Goal: Task Accomplishment & Management: Use online tool/utility

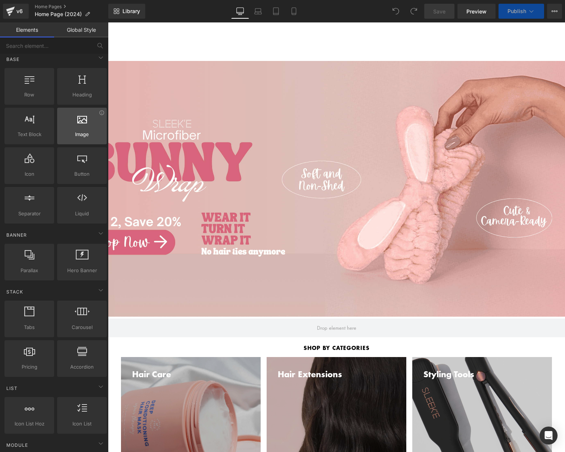
scroll to position [7, 0]
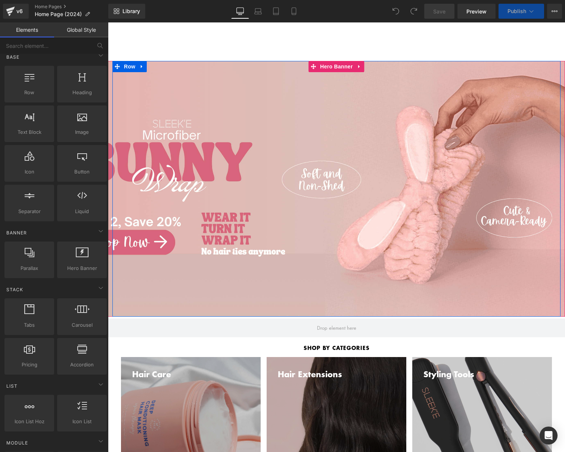
click at [227, 116] on div "Separator Row" at bounding box center [336, 189] width 448 height 256
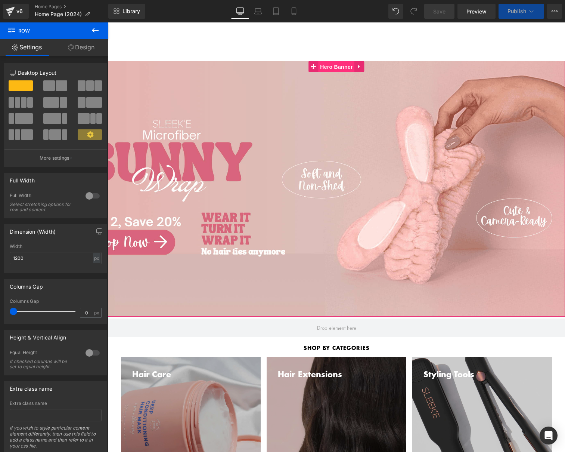
click at [336, 63] on span "Hero Banner" at bounding box center [336, 66] width 36 height 11
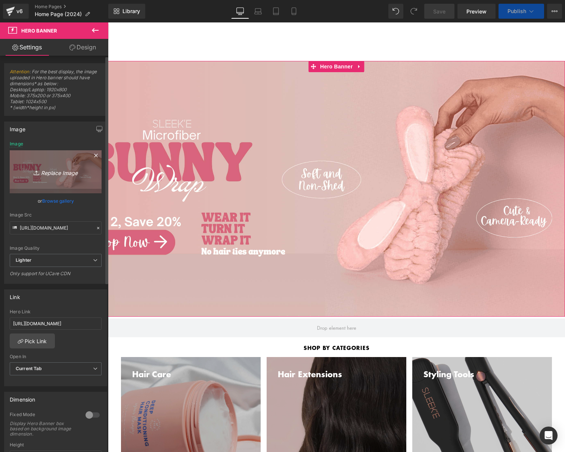
click at [65, 170] on icon "Replace Image" at bounding box center [56, 171] width 60 height 9
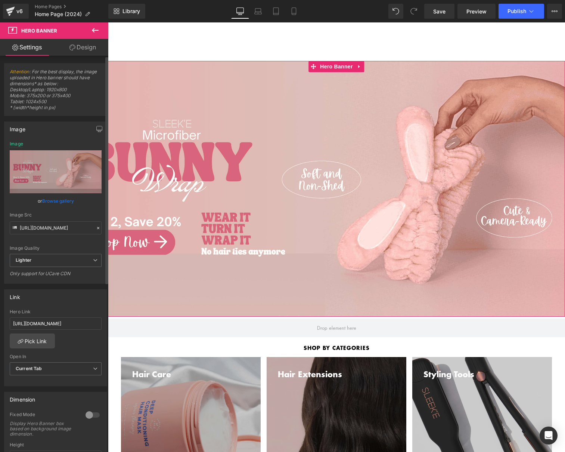
click at [56, 204] on link "Browse gallery" at bounding box center [58, 200] width 32 height 13
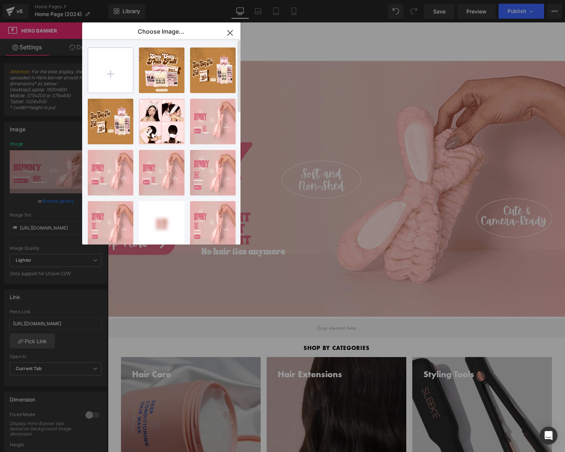
click at [114, 67] on input "file" at bounding box center [110, 70] width 45 height 45
type input "C:\fakepath\national-hair-day-compress2.png"
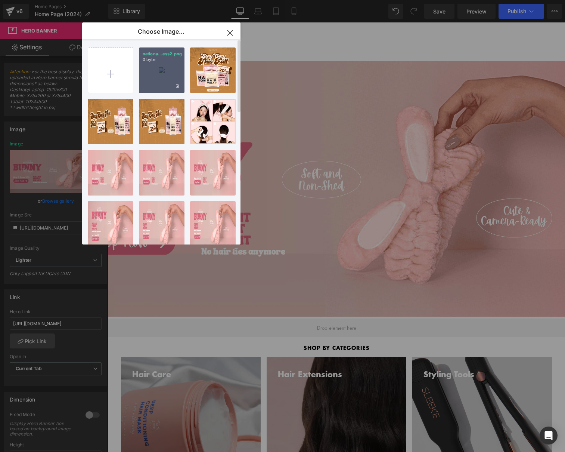
click at [148, 76] on div "nationa...ess2.png 0 byte" at bounding box center [162, 70] width 46 height 46
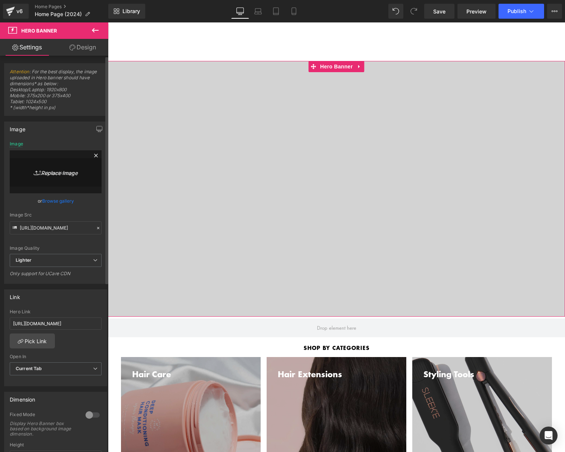
click at [46, 176] on icon "Replace Image" at bounding box center [56, 171] width 60 height 9
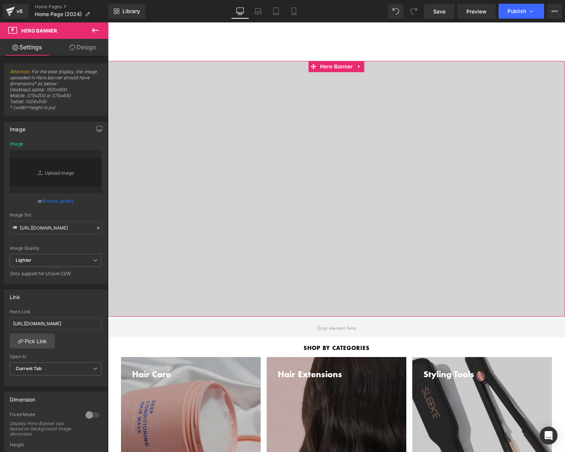
click at [57, 204] on link "Browse gallery" at bounding box center [58, 200] width 32 height 13
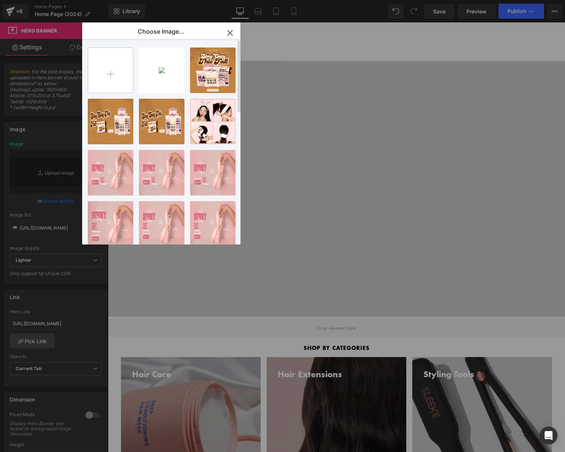
click at [114, 58] on input "file" at bounding box center [110, 70] width 45 height 45
click at [118, 64] on input "file" at bounding box center [110, 70] width 45 height 45
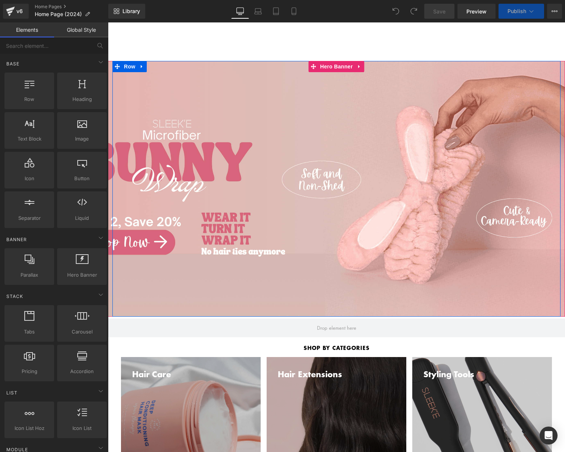
drag, startPoint x: 149, startPoint y: 120, endPoint x: 175, endPoint y: 108, distance: 28.3
click at [149, 120] on div "Separator Row" at bounding box center [336, 189] width 448 height 256
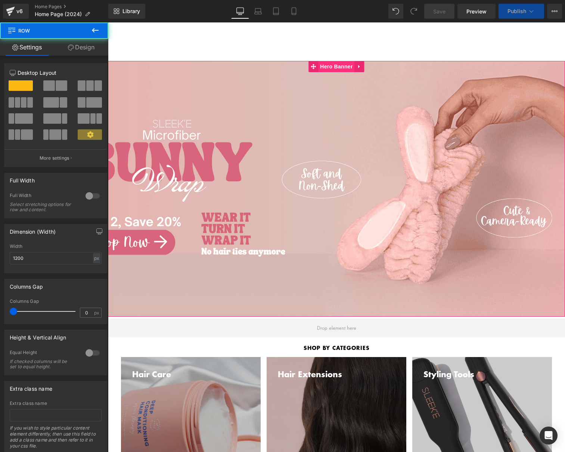
click at [340, 71] on span "Hero Banner" at bounding box center [336, 66] width 36 height 11
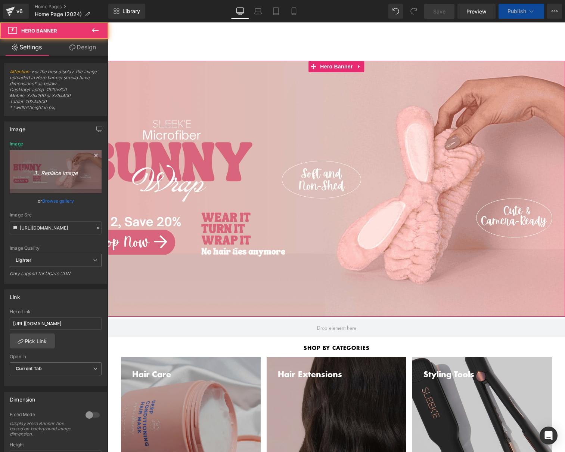
click at [61, 166] on link "Replace Image" at bounding box center [56, 171] width 92 height 43
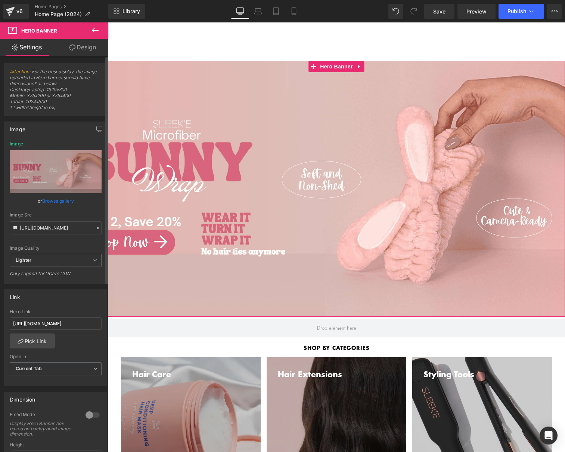
click at [58, 200] on link "Browse gallery" at bounding box center [58, 200] width 32 height 13
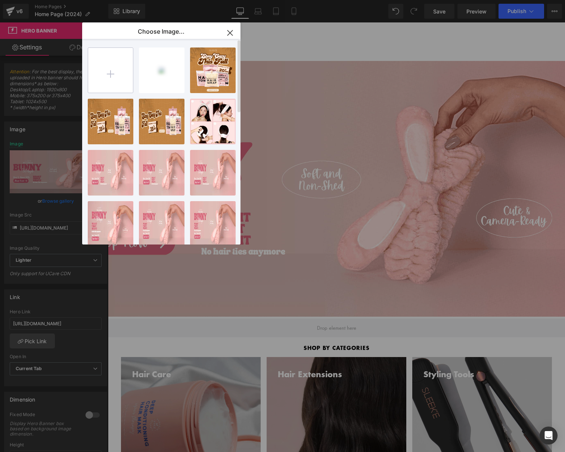
click at [112, 77] on input "file" at bounding box center [110, 70] width 45 height 45
click at [116, 62] on input "file" at bounding box center [110, 70] width 45 height 45
type input "C:\fakepath\national-hair-day-compress2.png"
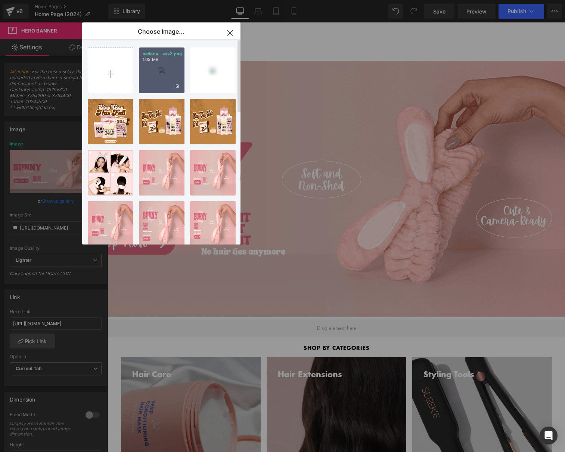
click at [162, 68] on div "nationa...ess2.png 1.05 MB" at bounding box center [162, 70] width 46 height 46
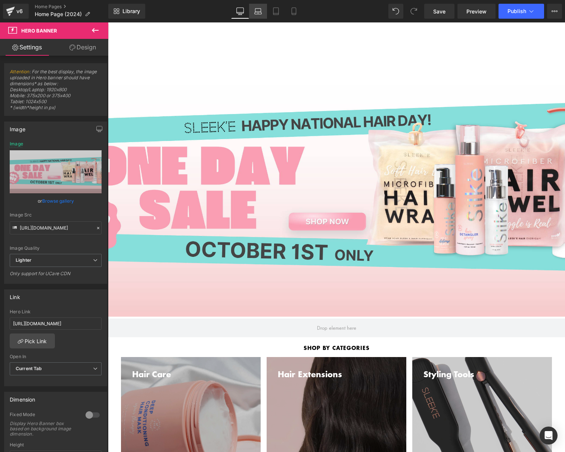
click at [259, 14] on icon at bounding box center [258, 13] width 7 height 2
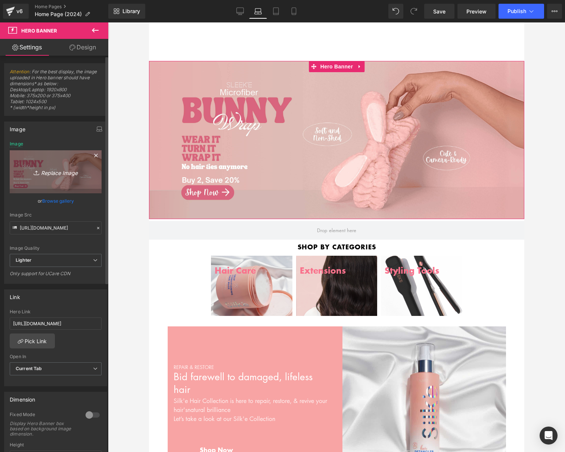
click at [70, 175] on icon "Replace Image" at bounding box center [56, 171] width 60 height 9
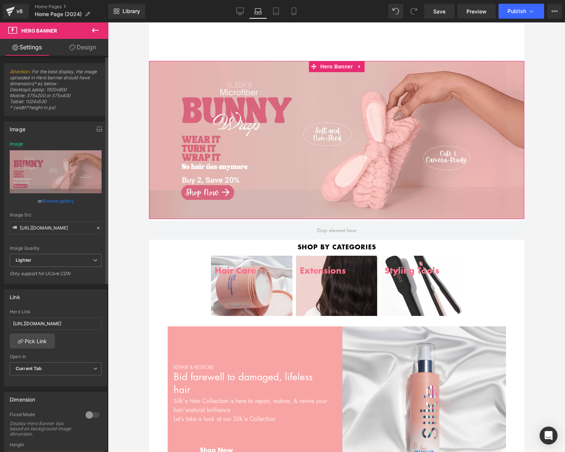
click at [59, 200] on link "Browse gallery" at bounding box center [58, 200] width 32 height 13
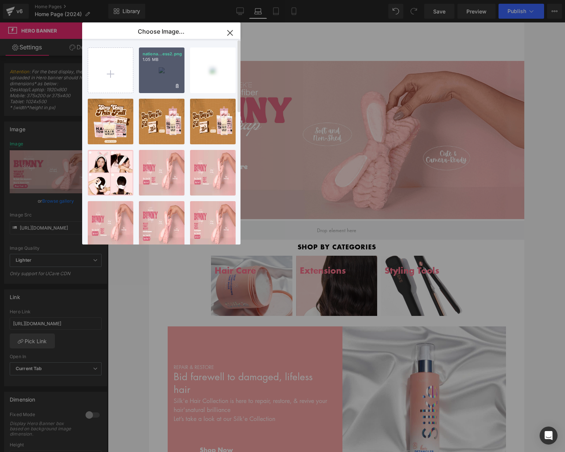
click at [173, 64] on div "nationa...ess2.png 1.05 MB" at bounding box center [162, 70] width 46 height 46
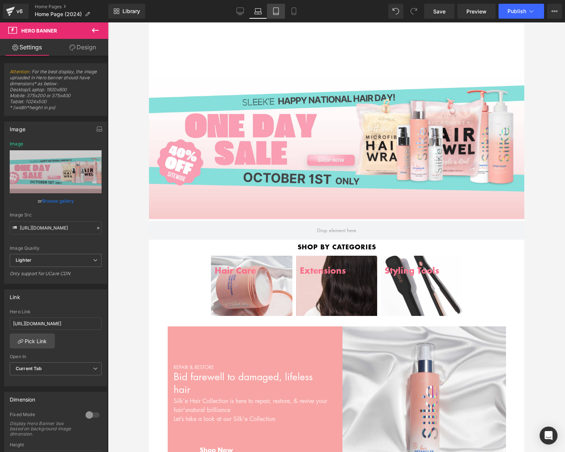
click at [279, 10] on icon at bounding box center [275, 10] width 7 height 7
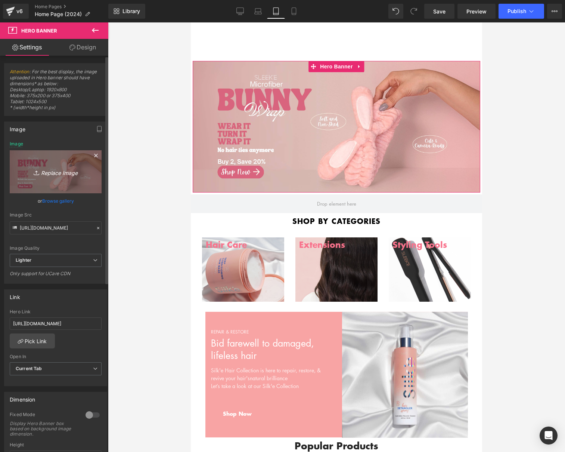
click at [59, 175] on icon "Replace Image" at bounding box center [56, 171] width 60 height 9
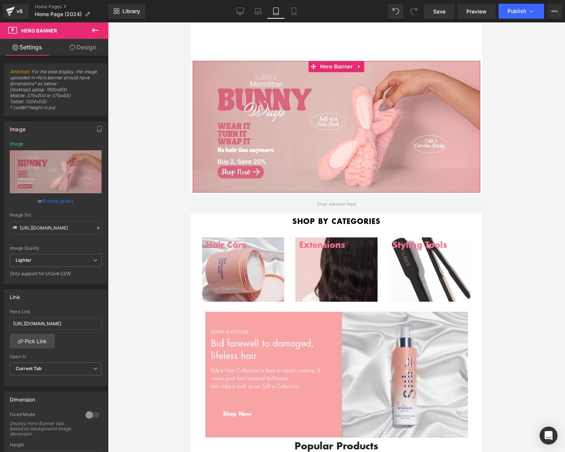
click at [52, 199] on link "Browse gallery" at bounding box center [58, 200] width 32 height 13
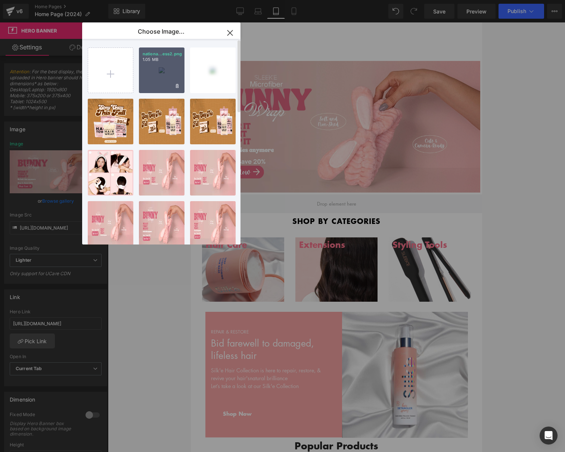
click at [172, 71] on div "nationa...ess2.png 1.05 MB" at bounding box center [162, 70] width 46 height 46
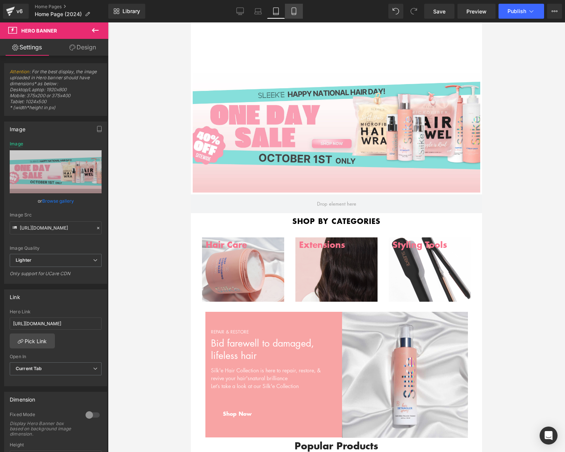
click at [294, 9] on icon at bounding box center [293, 10] width 7 height 7
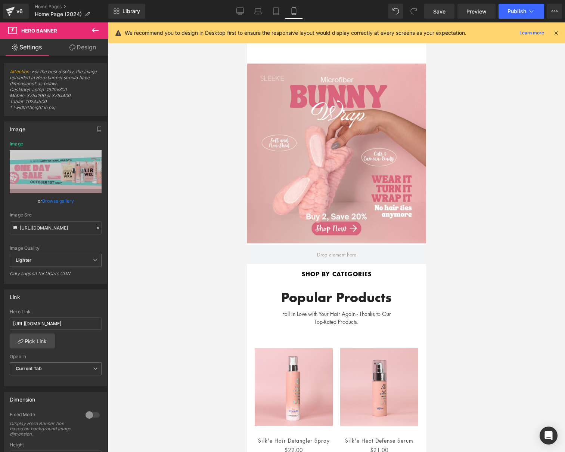
scroll to position [3, 0]
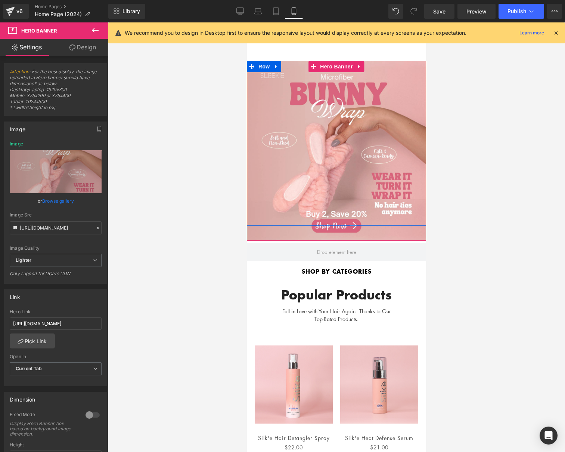
click at [335, 132] on div "Separator Row" at bounding box center [336, 143] width 179 height 165
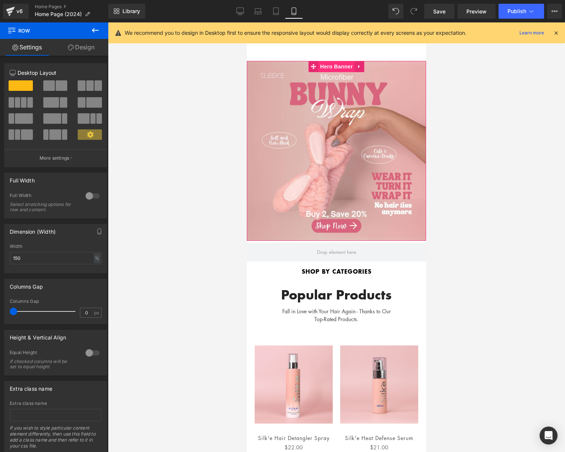
click at [330, 65] on span "Hero Banner" at bounding box center [336, 66] width 36 height 11
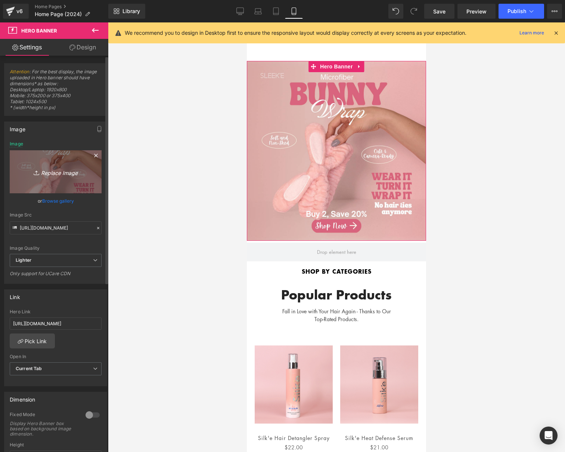
click at [63, 175] on icon "Replace Image" at bounding box center [56, 171] width 60 height 9
type input "C:\fakepath\national-hair-day-mobile-compress.png"
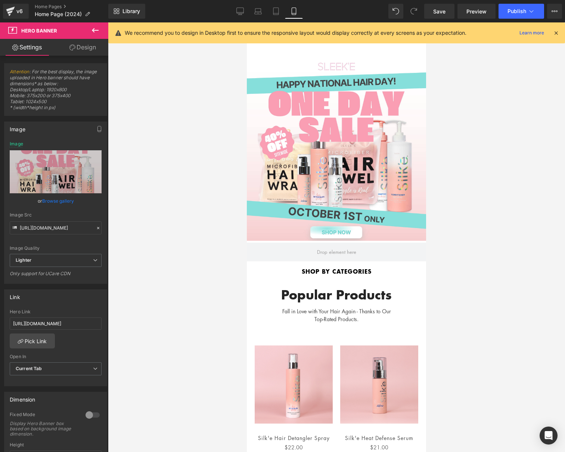
scroll to position [2, 0]
click at [336, 162] on div "Separator Row" at bounding box center [336, 143] width 179 height 165
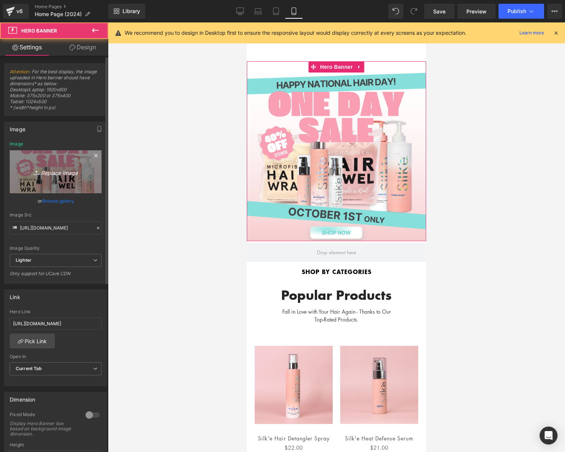
click at [54, 170] on icon "Replace Image" at bounding box center [56, 171] width 60 height 9
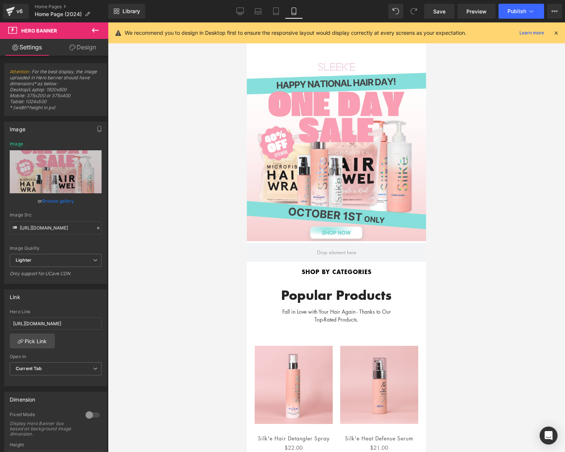
type input "C:\fakepath\national hair day mobile (3).png"
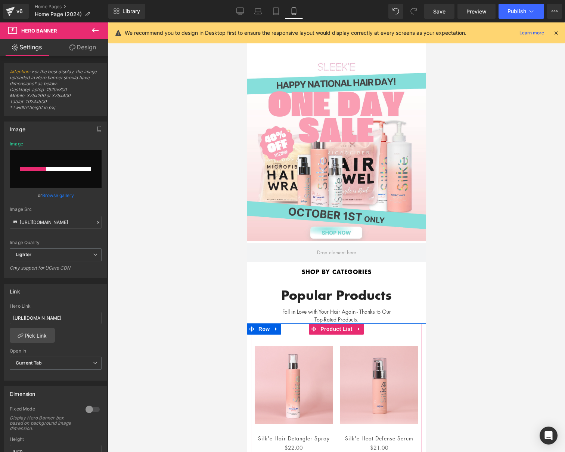
scroll to position [0, 0]
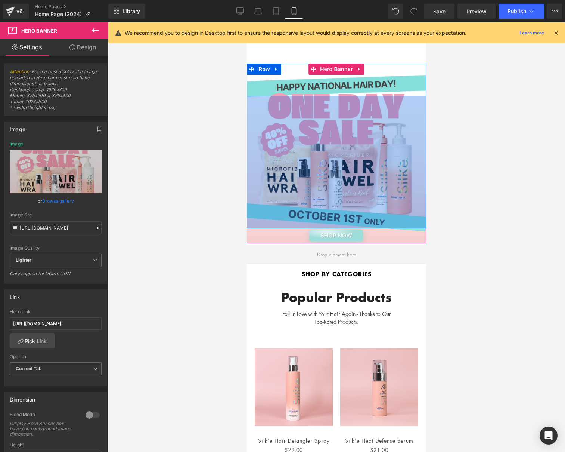
click at [336, 228] on div "355px" at bounding box center [336, 162] width 179 height 133
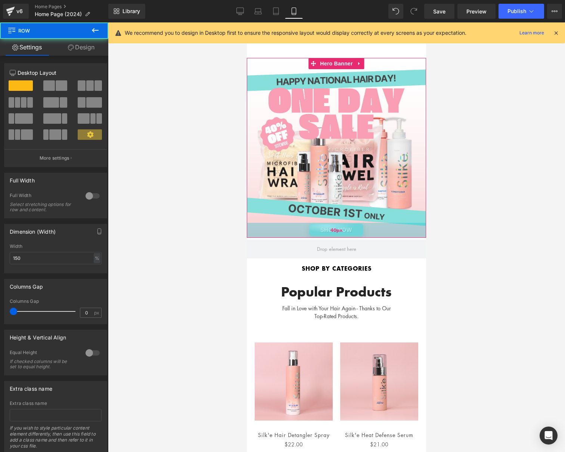
scroll to position [6, 0]
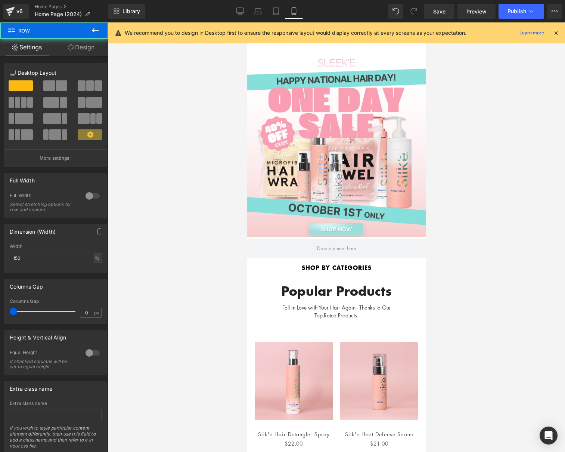
click at [215, 219] on div at bounding box center [336, 236] width 457 height 429
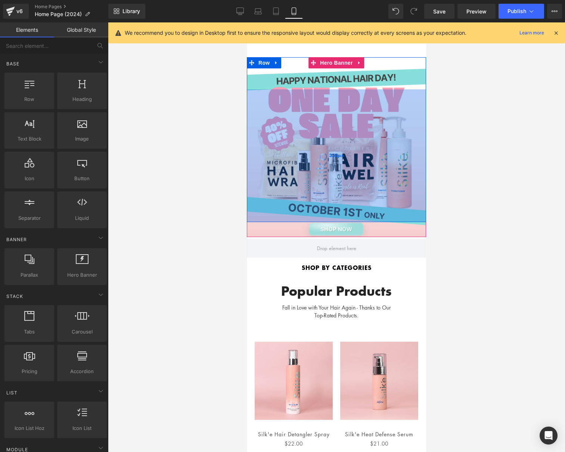
click at [278, 136] on div "355px" at bounding box center [336, 155] width 179 height 133
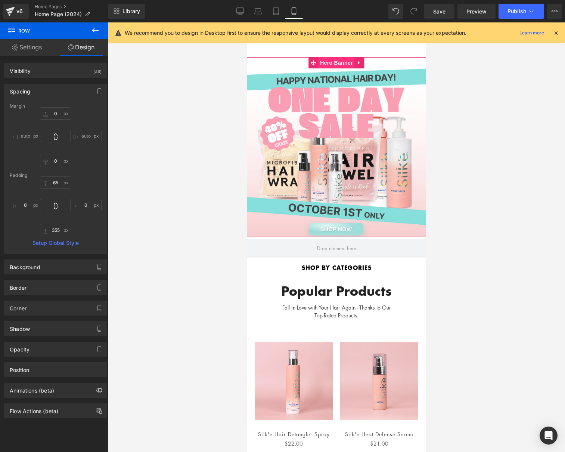
click at [338, 65] on span "Hero Banner" at bounding box center [336, 62] width 36 height 11
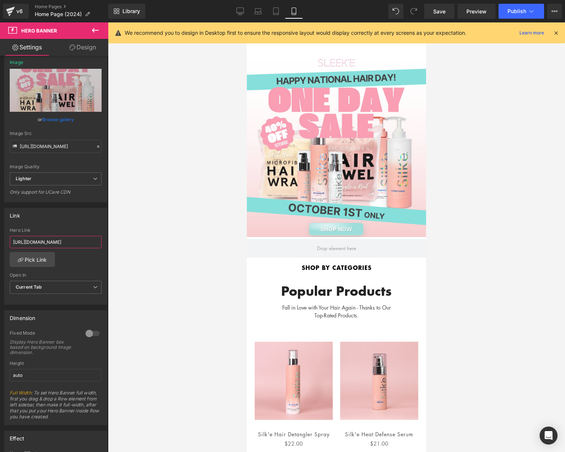
scroll to position [0, 107]
drag, startPoint x: 62, startPoint y: 242, endPoint x: 111, endPoint y: 242, distance: 49.7
click at [112, 241] on div "Hero Banner You are previewing how the will restyle your page. You can not edit…" at bounding box center [282, 232] width 565 height 465
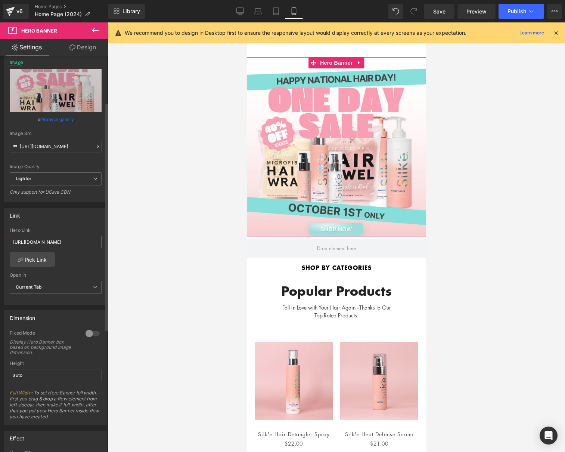
type input "[URL][DOMAIN_NAME]"
click at [63, 222] on div "Link [URL][DOMAIN_NAME] Hero Link [URL][DOMAIN_NAME] Pick Link Current Tab New …" at bounding box center [55, 256] width 103 height 97
click at [66, 241] on input "[URL][DOMAIN_NAME]" at bounding box center [56, 242] width 92 height 12
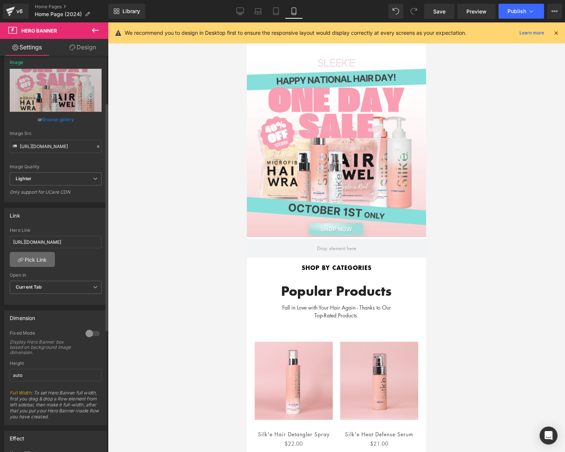
click at [45, 256] on link "Pick Link" at bounding box center [32, 259] width 45 height 15
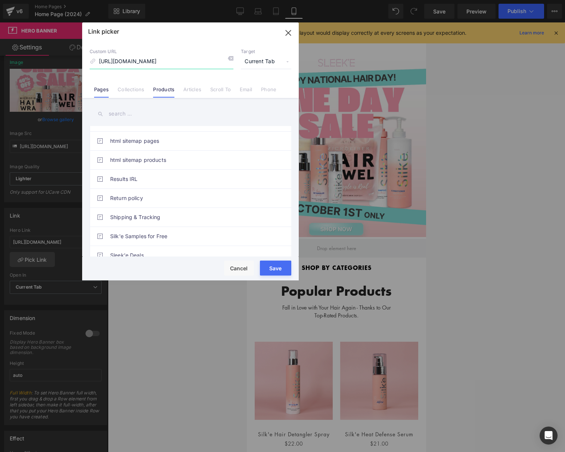
scroll to position [185, 0]
click at [169, 87] on link "Products" at bounding box center [163, 91] width 21 height 11
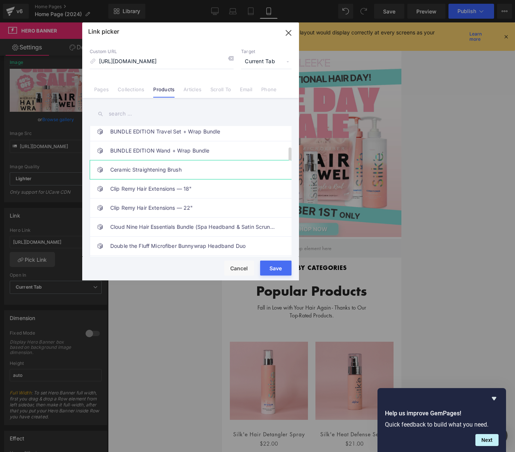
scroll to position [191, 0]
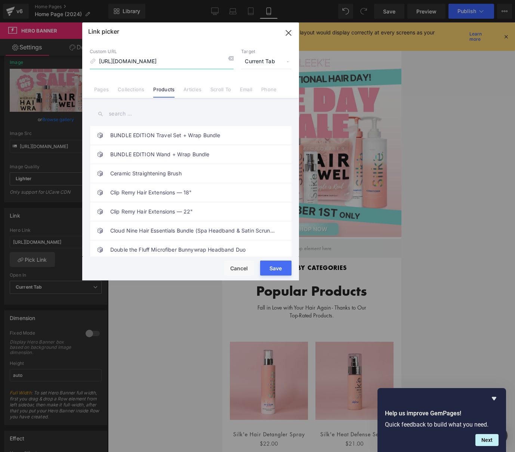
click at [172, 68] on input "[URL][DOMAIN_NAME]" at bounding box center [162, 62] width 144 height 14
paste input "collections/all-products?"
type input "[URL][DOMAIN_NAME]?"
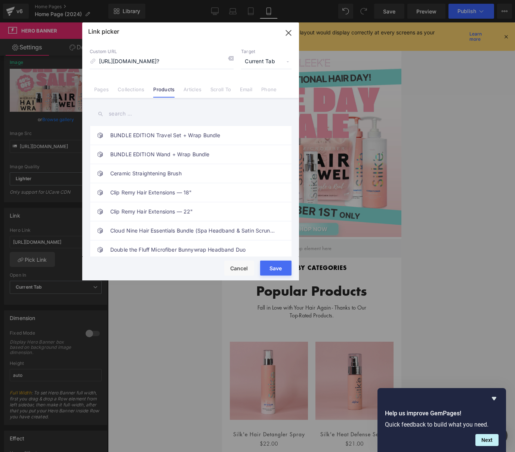
click at [272, 268] on button "Save" at bounding box center [275, 267] width 31 height 15
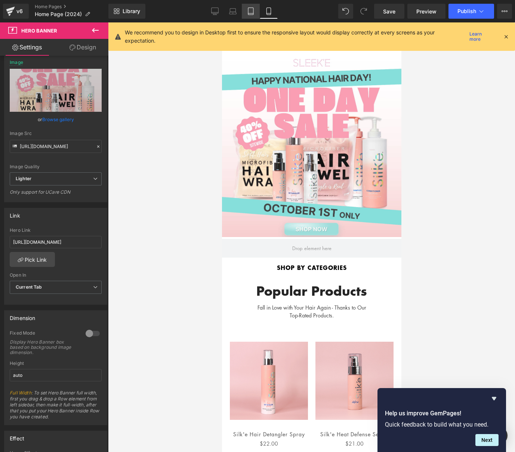
click at [246, 11] on link "Tablet" at bounding box center [251, 11] width 18 height 15
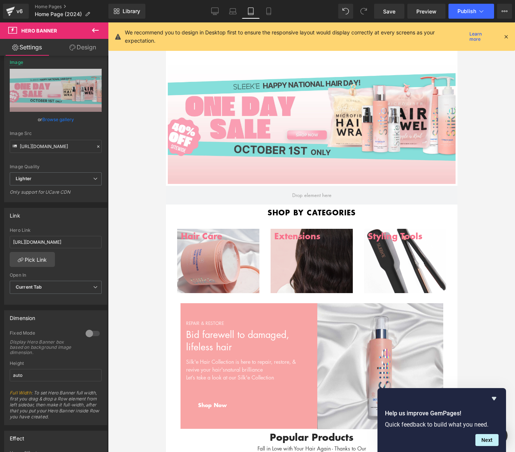
scroll to position [9, 0]
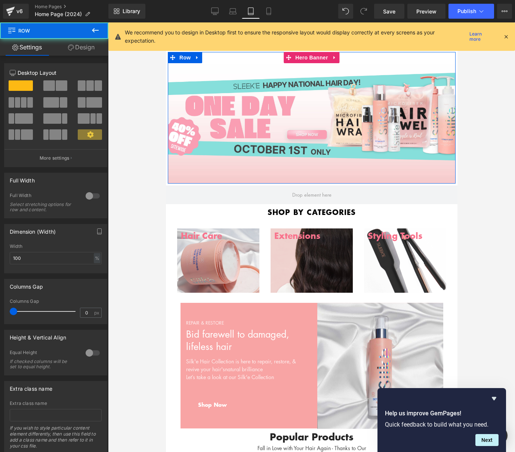
click at [311, 144] on div "Separator Row" at bounding box center [311, 118] width 288 height 132
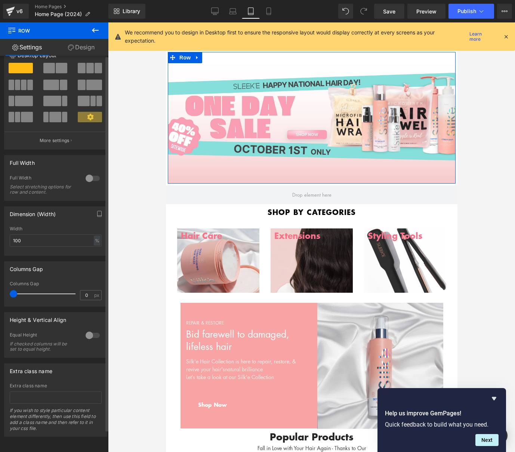
scroll to position [0, 0]
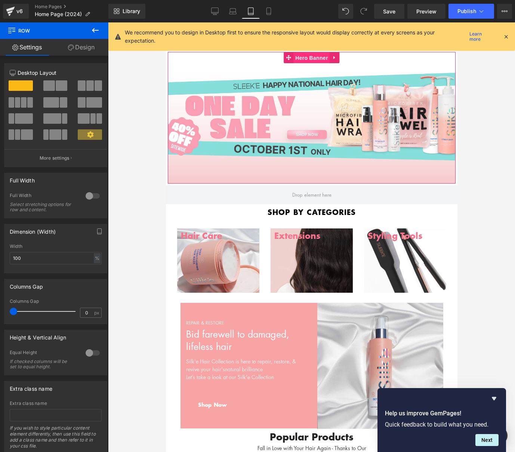
click at [301, 58] on span "Hero Banner" at bounding box center [311, 57] width 36 height 11
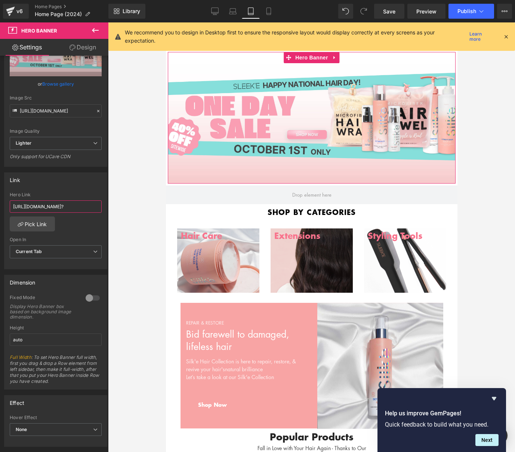
scroll to position [0, 19]
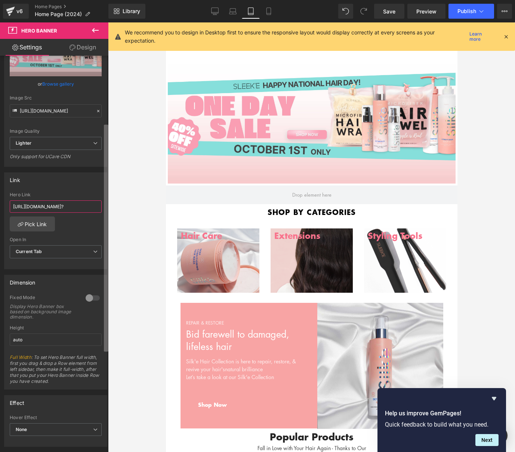
drag, startPoint x: 82, startPoint y: 207, endPoint x: 107, endPoint y: 199, distance: 26.8
click at [121, 206] on div "Hero Banner You are previewing how the will restyle your page. You can not edit…" at bounding box center [257, 232] width 515 height 465
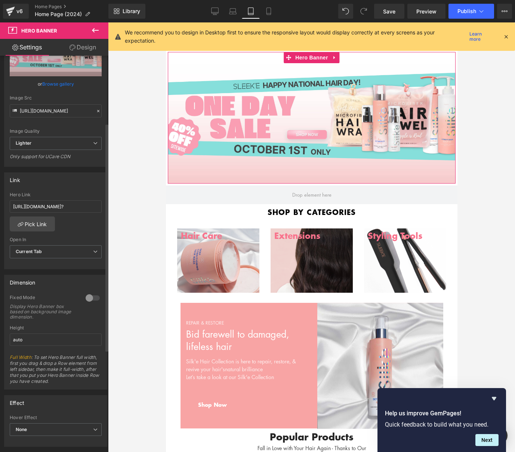
scroll to position [0, 0]
click at [97, 190] on div "Link [URL][DOMAIN_NAME]? Hero Link [URL][DOMAIN_NAME]? Pick Link Current Tab Ne…" at bounding box center [55, 220] width 103 height 97
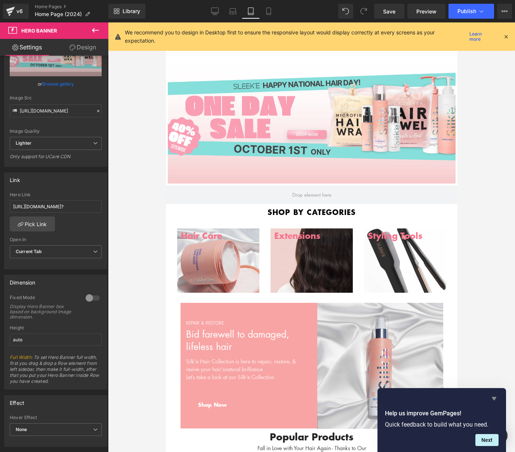
click at [493, 395] on icon "Hide survey" at bounding box center [494, 398] width 9 height 9
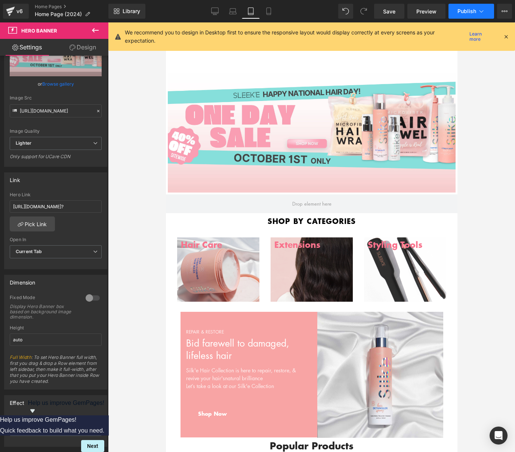
click at [470, 10] on span "Publish" at bounding box center [466, 11] width 19 height 6
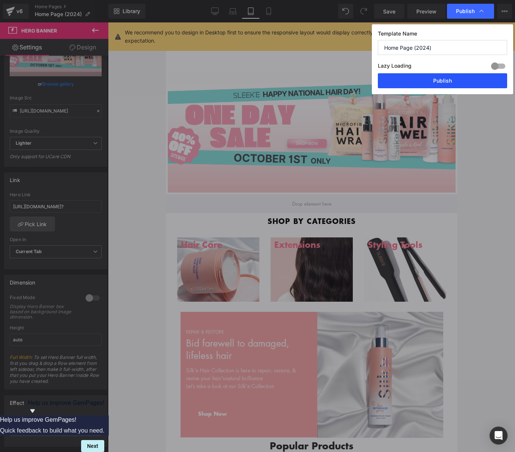
click at [446, 84] on button "Publish" at bounding box center [442, 80] width 129 height 15
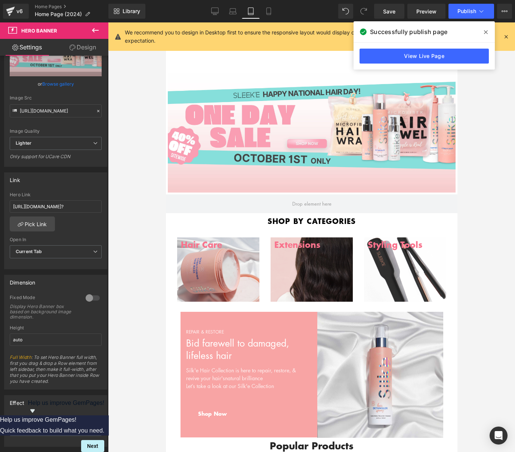
click at [485, 32] on icon at bounding box center [486, 32] width 4 height 6
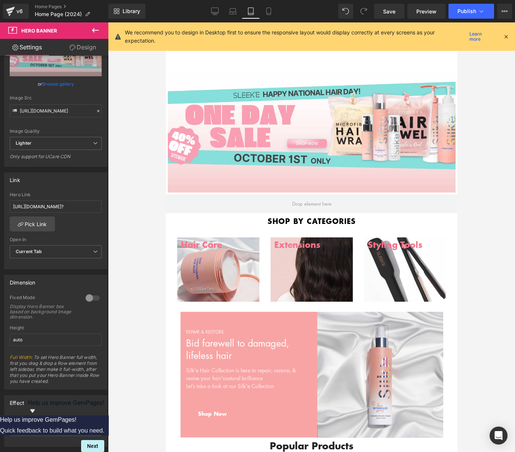
click at [96, 31] on icon at bounding box center [95, 30] width 9 height 9
